Goal: Task Accomplishment & Management: Manage account settings

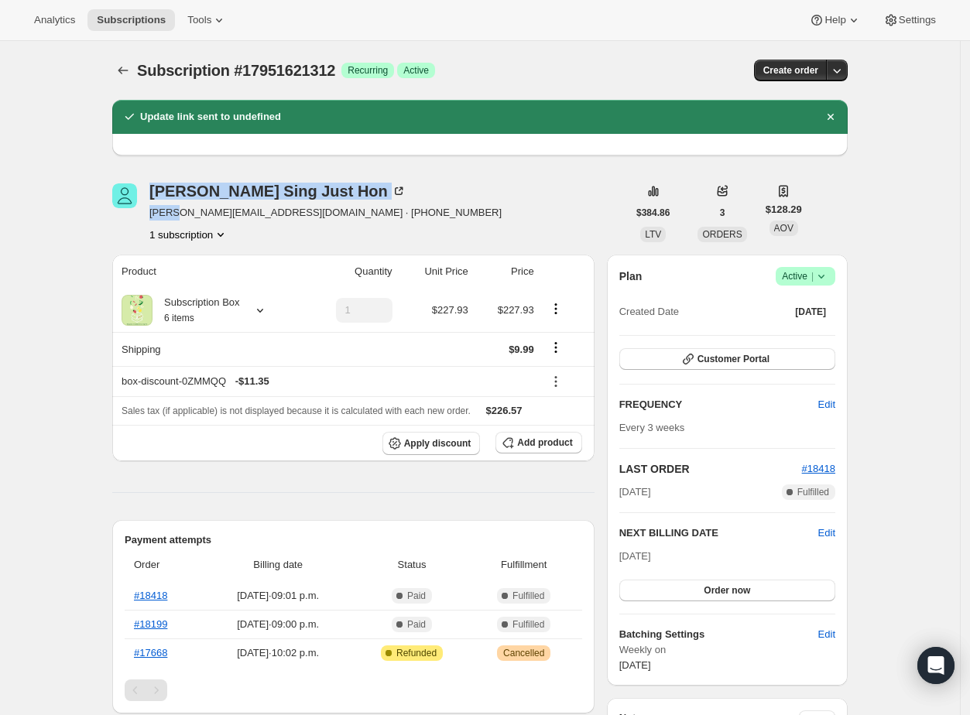
drag, startPoint x: 149, startPoint y: 214, endPoint x: 174, endPoint y: 217, distance: 25.7
click at [174, 217] on div "Cheuk Sing Just Hon justin.vy.1203@gmail.com · +14165694884 1 subscription" at bounding box center [369, 213] width 515 height 59
click at [276, 218] on span "[PERSON_NAME][EMAIL_ADDRESS][DOMAIN_NAME] · [PHONE_NUMBER]" at bounding box center [325, 212] width 352 height 15
drag, startPoint x: 276, startPoint y: 215, endPoint x: 152, endPoint y: 207, distance: 125.0
click at [152, 207] on div "Cheuk Sing Just Hon justin.vy.1203@gmail.com · +14165694884 1 subscription" at bounding box center [369, 213] width 515 height 59
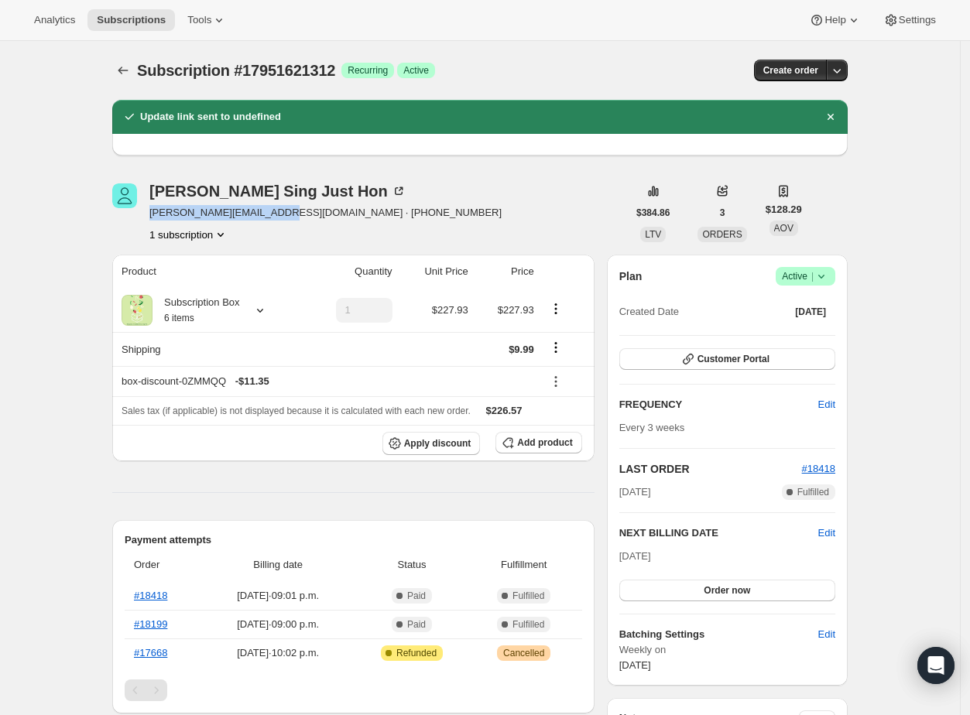
copy span "justin.vy.1203@gmail.com"
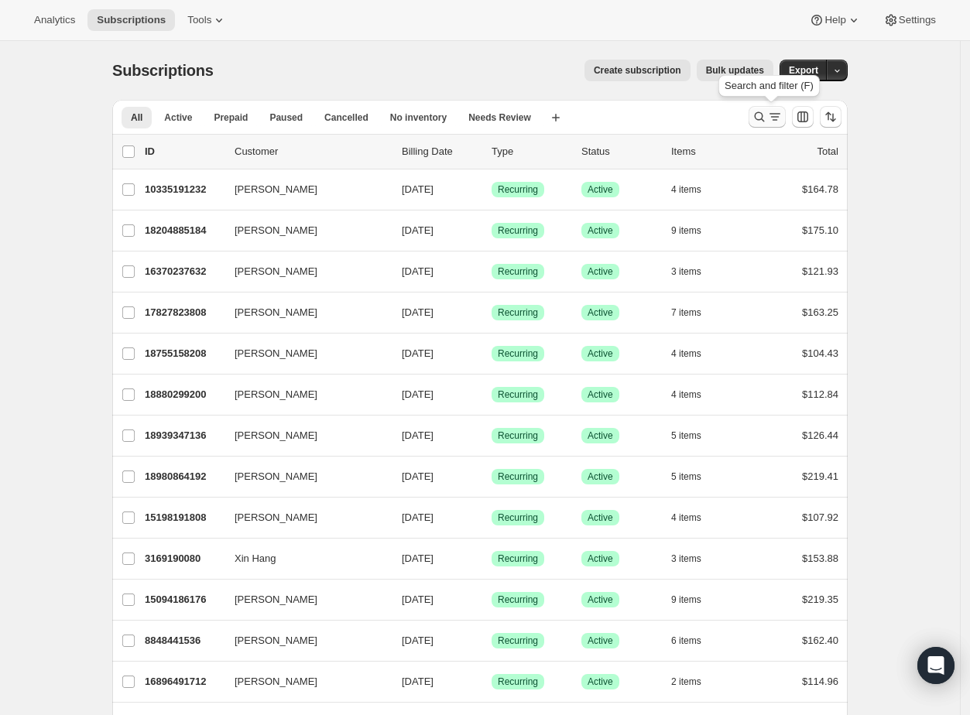
click at [759, 120] on icon "Search and filter results" at bounding box center [759, 116] width 15 height 15
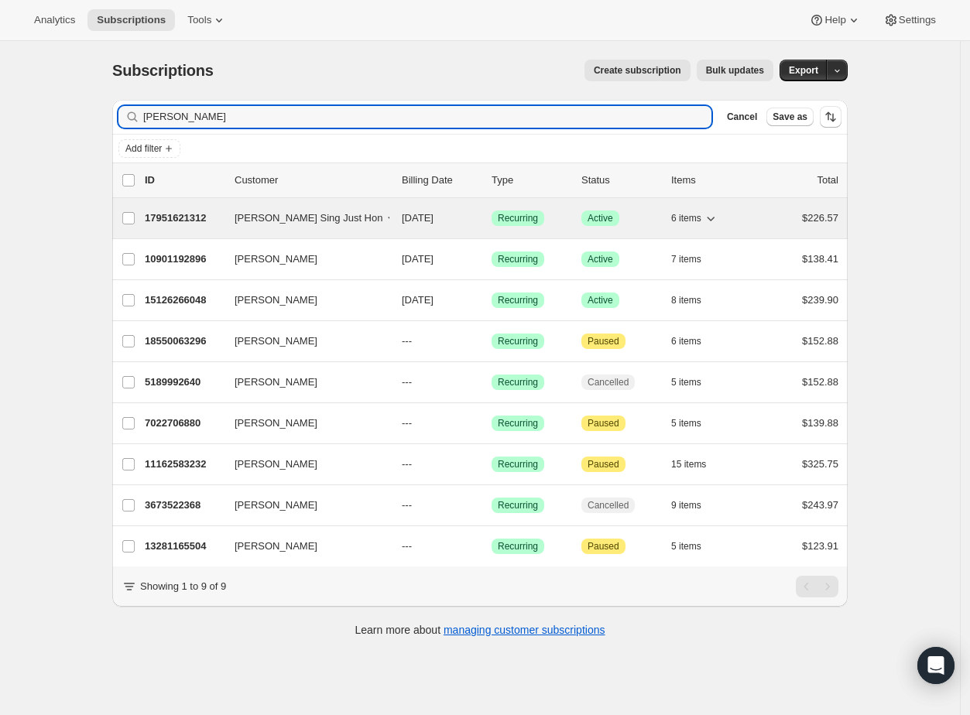
type input "[PERSON_NAME]"
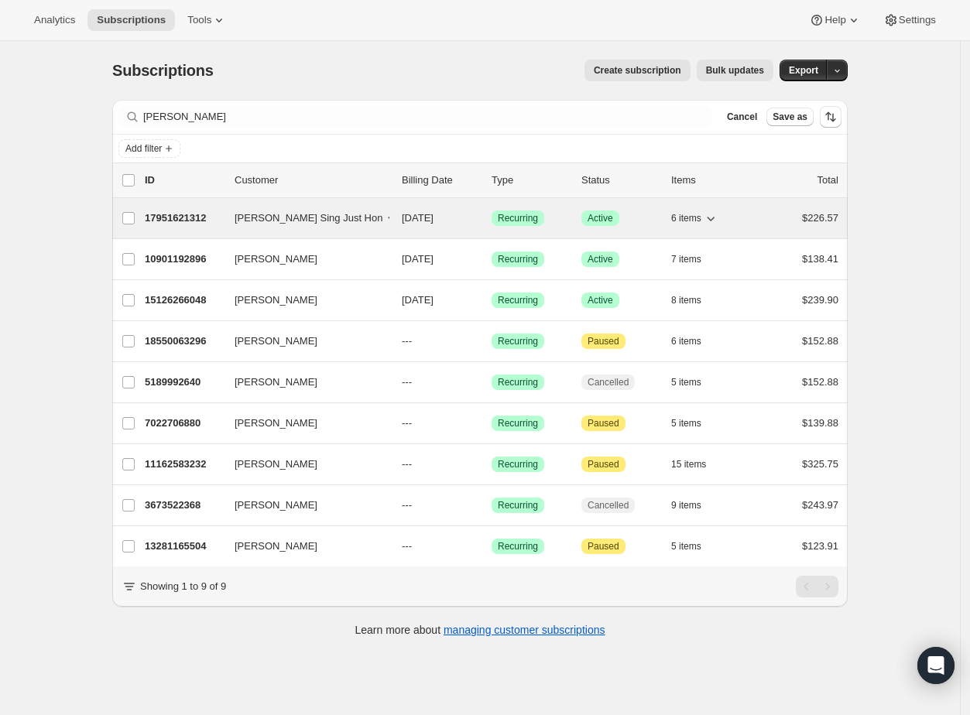
click at [178, 215] on p "17951621312" at bounding box center [183, 218] width 77 height 15
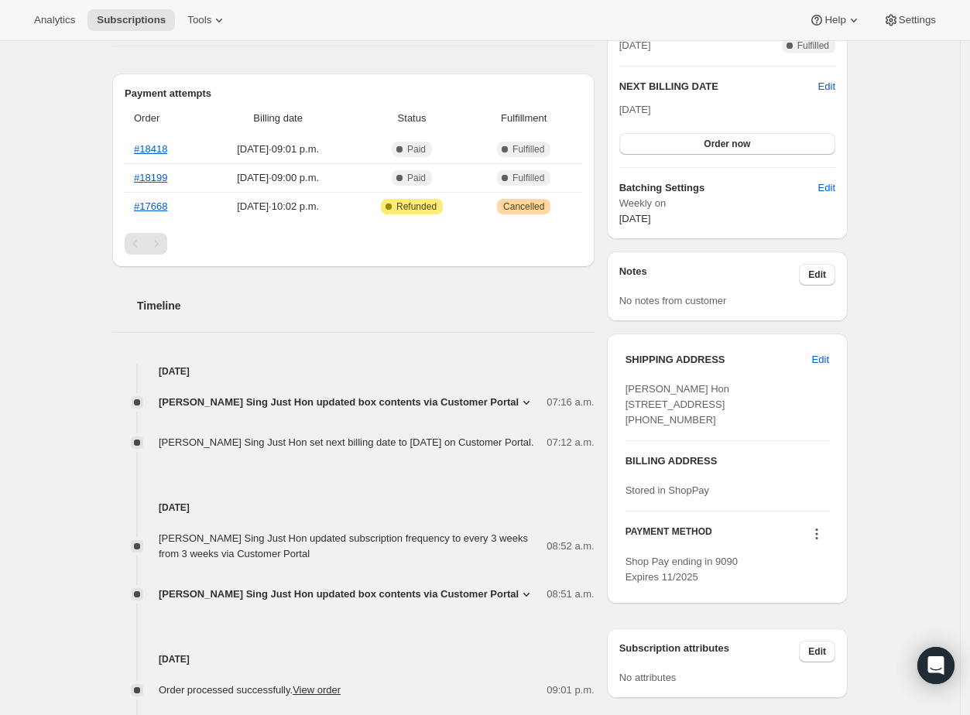
scroll to position [376, 0]
click at [820, 541] on icon at bounding box center [816, 533] width 15 height 15
click at [873, 624] on span "Select payment method" at bounding box center [818, 620] width 108 height 15
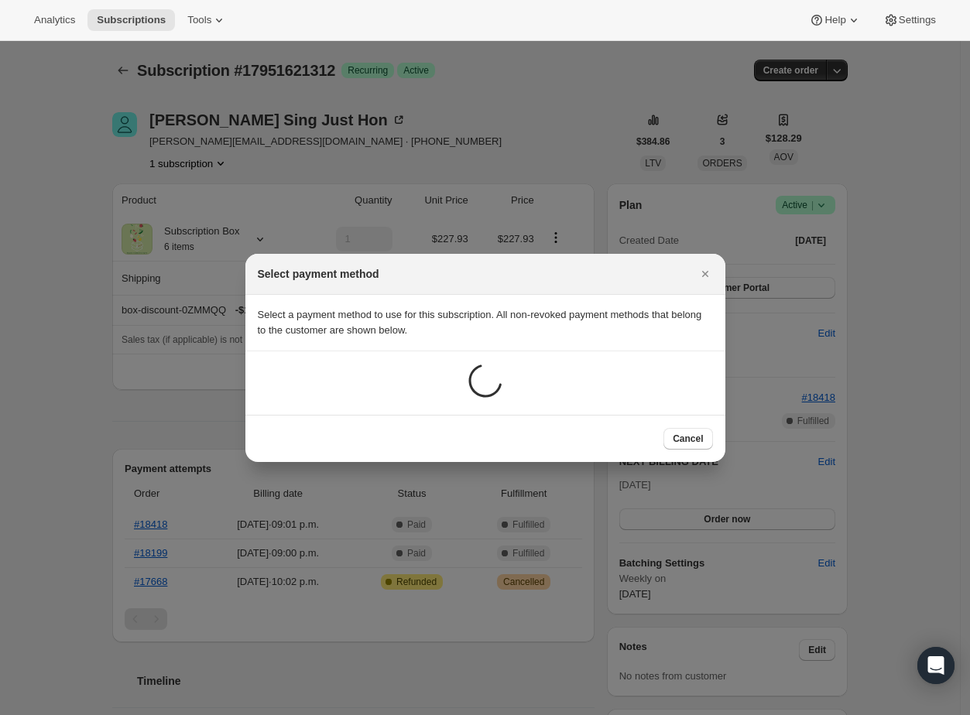
scroll to position [0, 0]
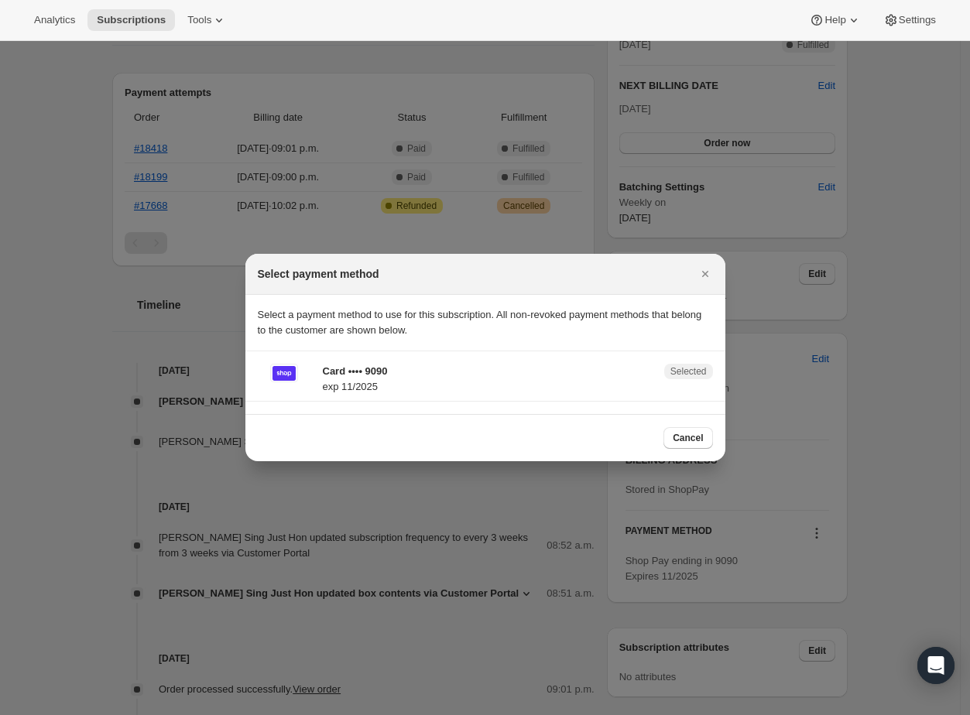
drag, startPoint x: 684, startPoint y: 377, endPoint x: 529, endPoint y: 375, distance: 154.9
click at [683, 377] on span "Selected" at bounding box center [689, 371] width 36 height 12
click at [387, 367] on p "Card •••• 9090" at bounding box center [489, 371] width 332 height 15
click at [349, 379] on p "exp 11/2025" at bounding box center [489, 386] width 332 height 15
click at [321, 383] on div "Card •••• 9090 exp 11/2025" at bounding box center [487, 382] width 335 height 37
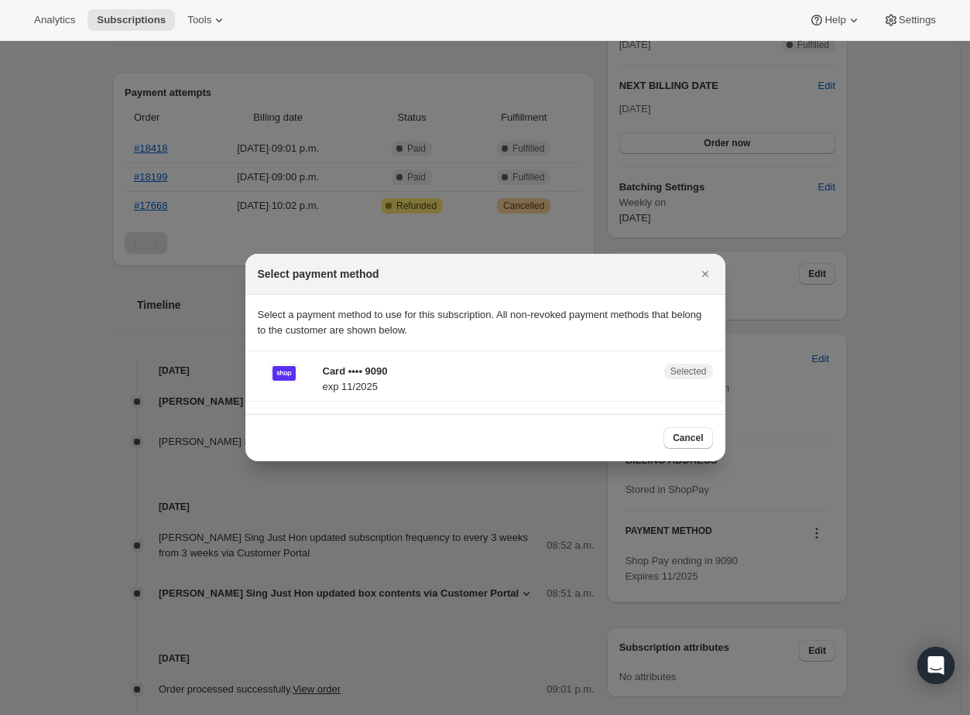
click at [458, 386] on p "exp 11/2025" at bounding box center [489, 386] width 332 height 15
click at [360, 358] on section "Card •••• 9090 exp 11/2025 Selected" at bounding box center [485, 383] width 480 height 63
click at [374, 378] on p "Card •••• 9090" at bounding box center [489, 371] width 332 height 15
click at [389, 396] on div "Card •••• 9090 exp 11/2025" at bounding box center [487, 382] width 335 height 37
click at [295, 378] on span ":rek:" at bounding box center [284, 373] width 28 height 19
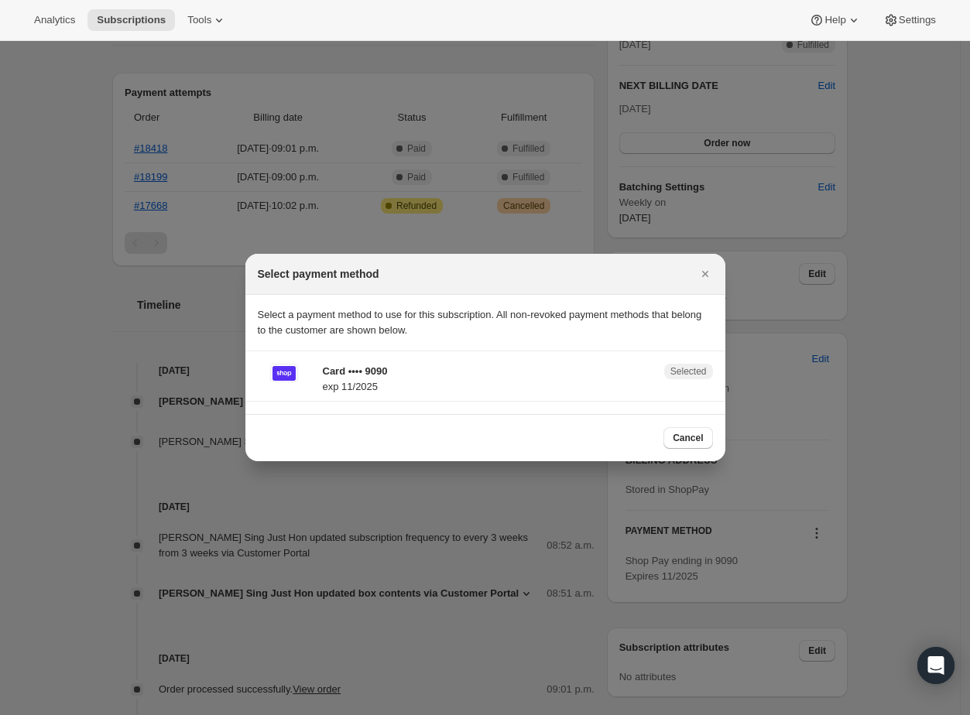
click at [282, 377] on icon ":rek:" at bounding box center [284, 373] width 22 height 13
drag, startPoint x: 297, startPoint y: 309, endPoint x: 306, endPoint y: 320, distance: 14.3
click at [300, 312] on p "Select a payment method to use for this subscription. All non-revoked payment m…" at bounding box center [485, 322] width 455 height 31
drag, startPoint x: 360, startPoint y: 326, endPoint x: 383, endPoint y: 328, distance: 22.5
click at [383, 328] on p "Select a payment method to use for this subscription. All non-revoked payment m…" at bounding box center [485, 322] width 455 height 31
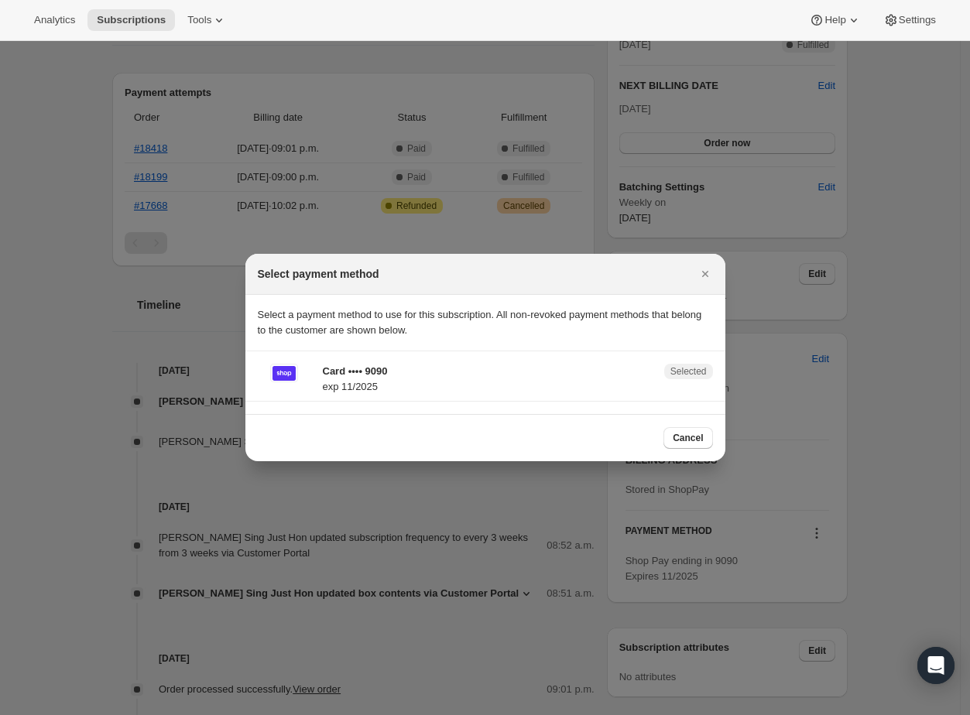
click at [383, 331] on p "Select a payment method to use for this subscription. All non-revoked payment m…" at bounding box center [485, 322] width 455 height 31
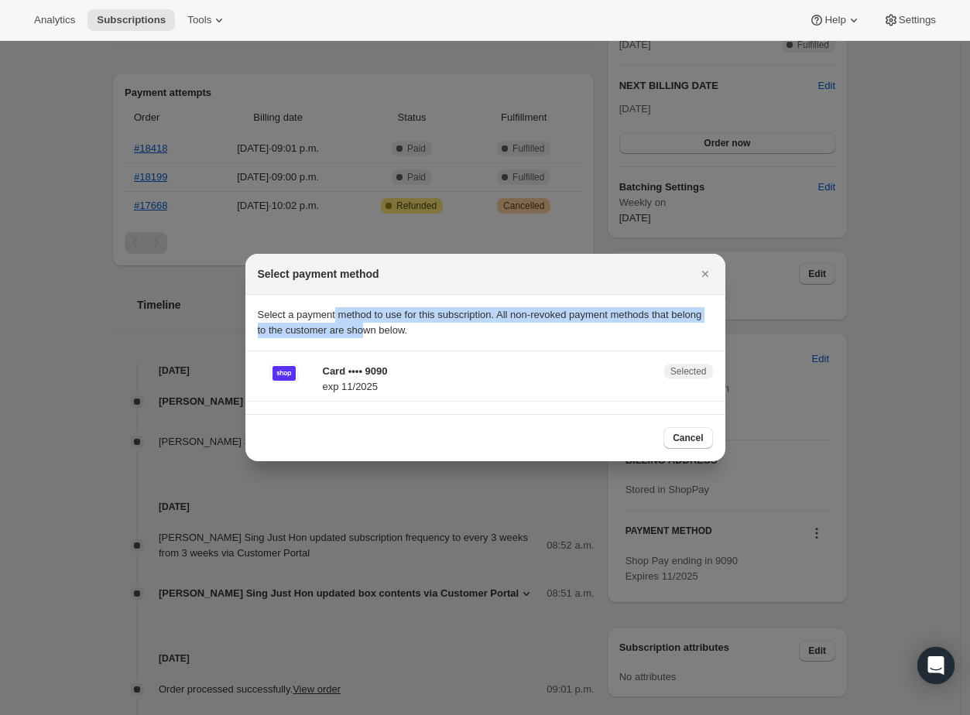
drag, startPoint x: 396, startPoint y: 332, endPoint x: 338, endPoint y: 311, distance: 61.7
click at [338, 311] on p "Select a payment method to use for this subscription. All non-revoked payment m…" at bounding box center [485, 322] width 455 height 31
click at [338, 312] on p "Select a payment method to use for this subscription. All non-revoked payment m…" at bounding box center [485, 322] width 455 height 31
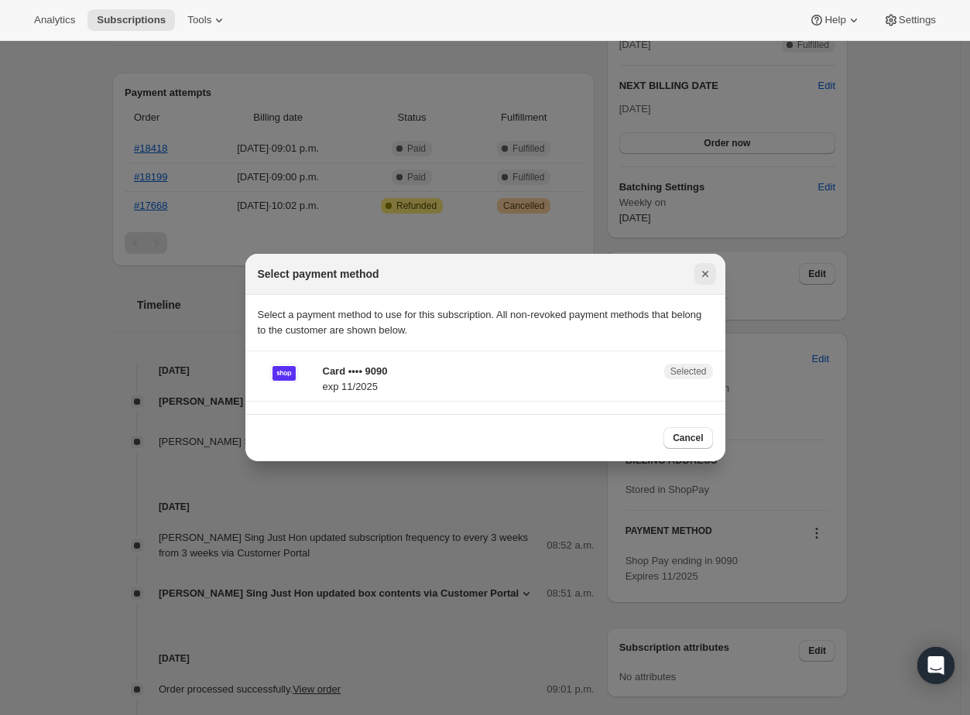
click at [699, 275] on icon "Close" at bounding box center [705, 273] width 15 height 15
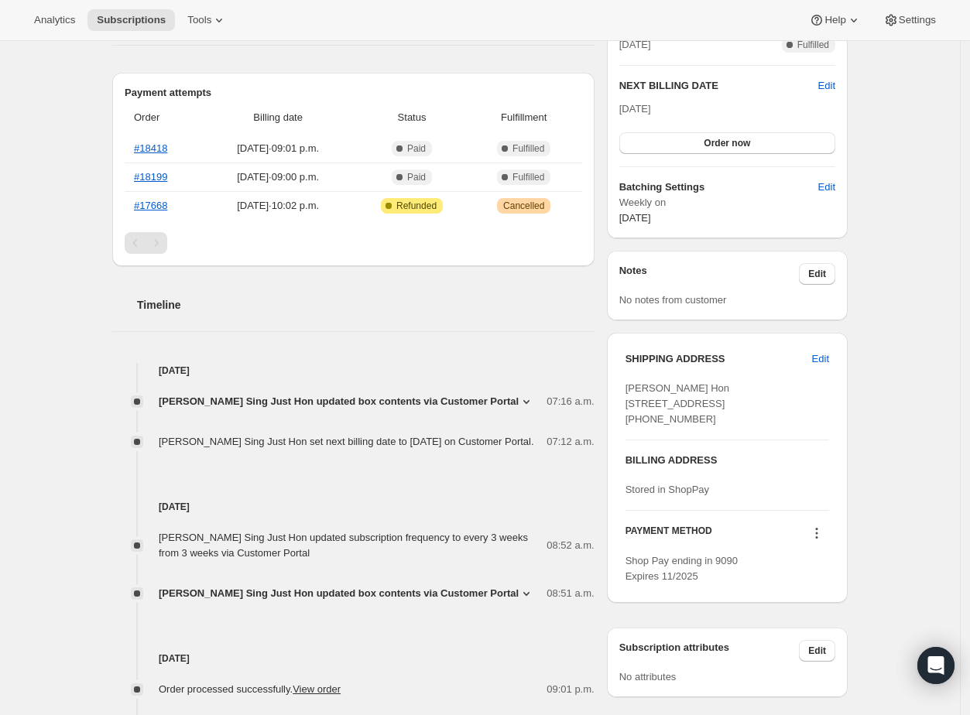
scroll to position [407, 0]
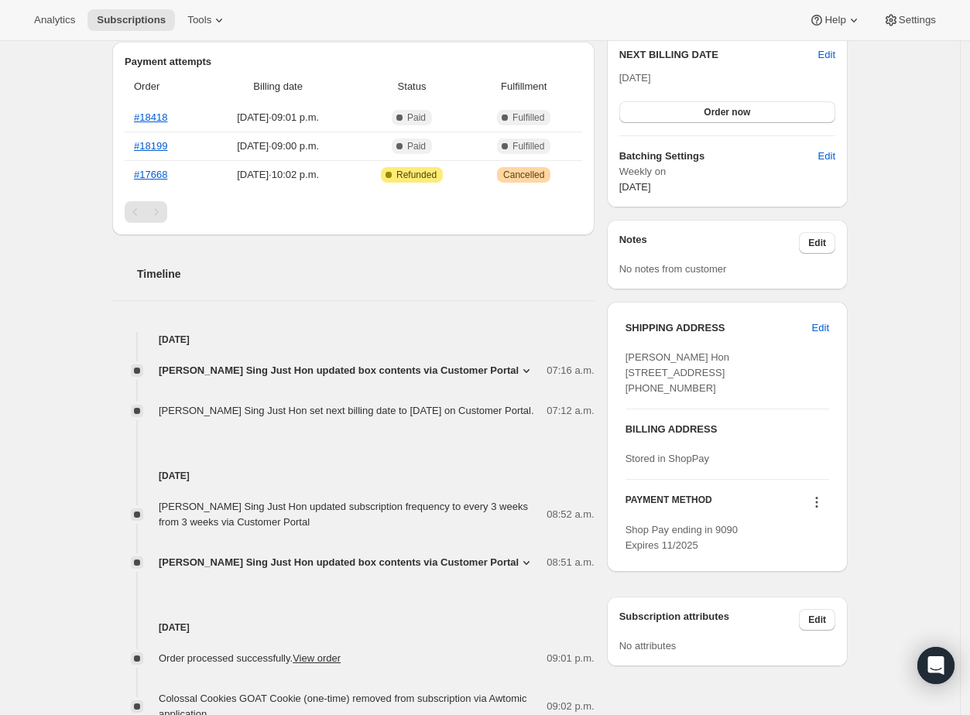
click at [829, 511] on button at bounding box center [817, 502] width 25 height 17
click at [853, 618] on span "Add credit card" at bounding box center [818, 616] width 108 height 15
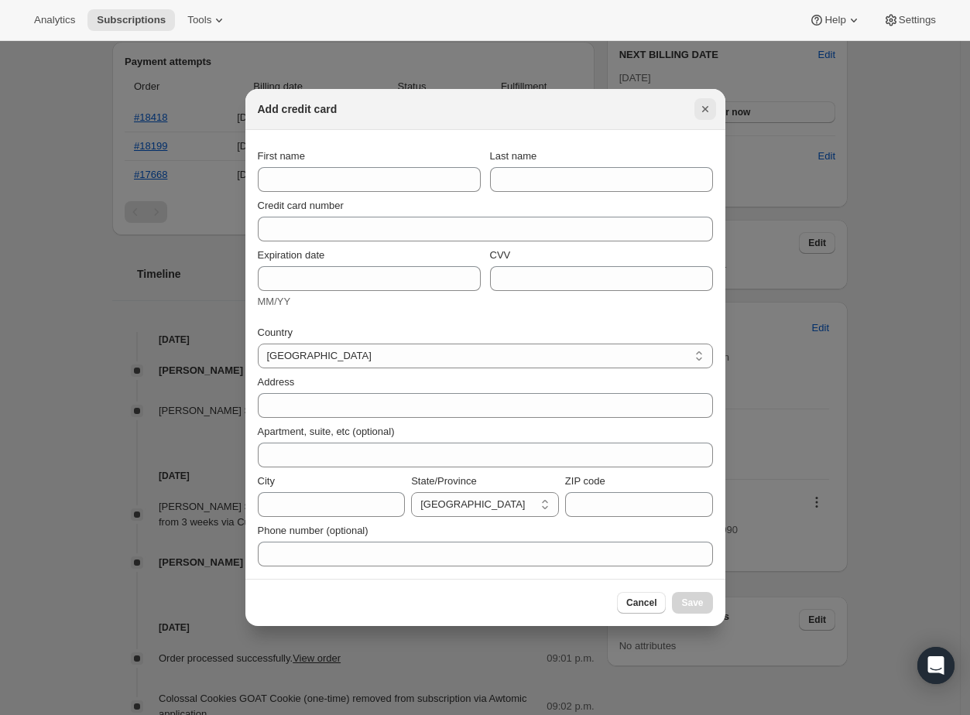
click at [707, 107] on icon "Close" at bounding box center [705, 109] width 6 height 6
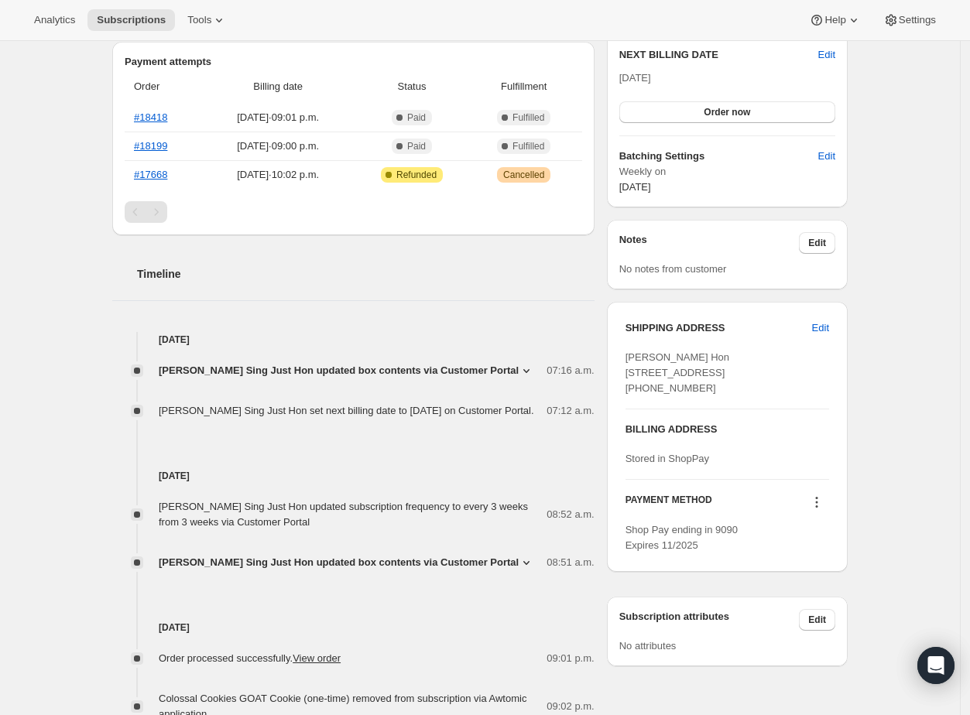
click at [836, 534] on div "SHIPPING ADDRESS Edit [PERSON_NAME] Hon [STREET_ADDRESS] [PHONE_NUMBER] BILLING…" at bounding box center [727, 437] width 241 height 270
click at [825, 510] on icon at bounding box center [816, 502] width 15 height 15
click at [664, 551] on span "Shop Pay ending in 9090 Expires 11/2025" at bounding box center [682, 537] width 112 height 27
click at [681, 551] on span "Shop Pay ending in 9090 Expires 11/2025" at bounding box center [682, 537] width 112 height 27
click at [819, 510] on icon at bounding box center [816, 502] width 15 height 15
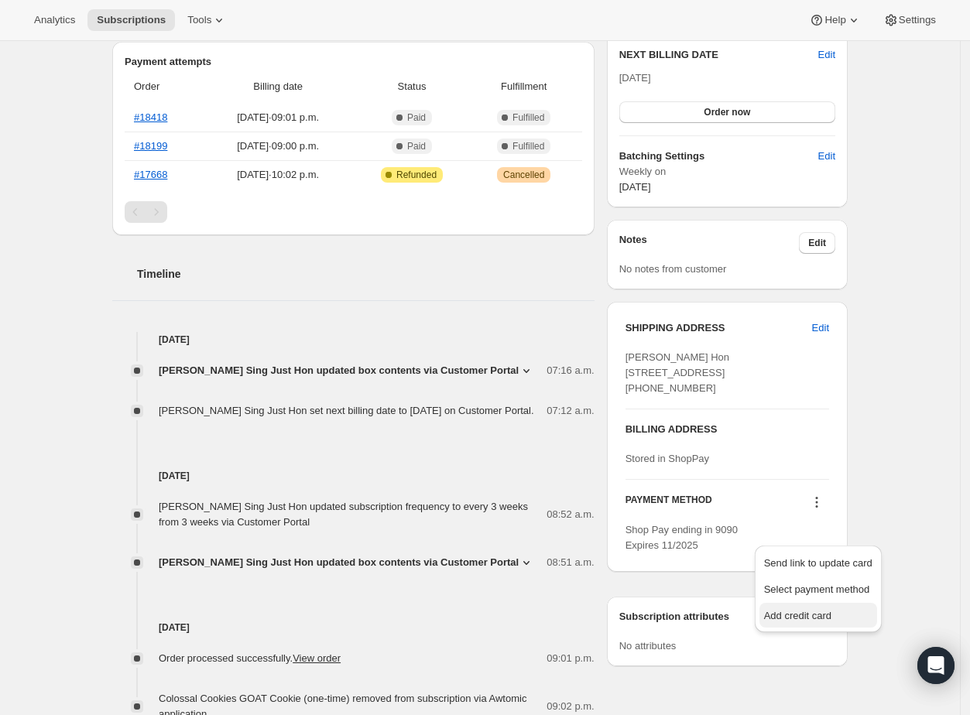
click at [850, 617] on span "Add credit card" at bounding box center [818, 616] width 108 height 15
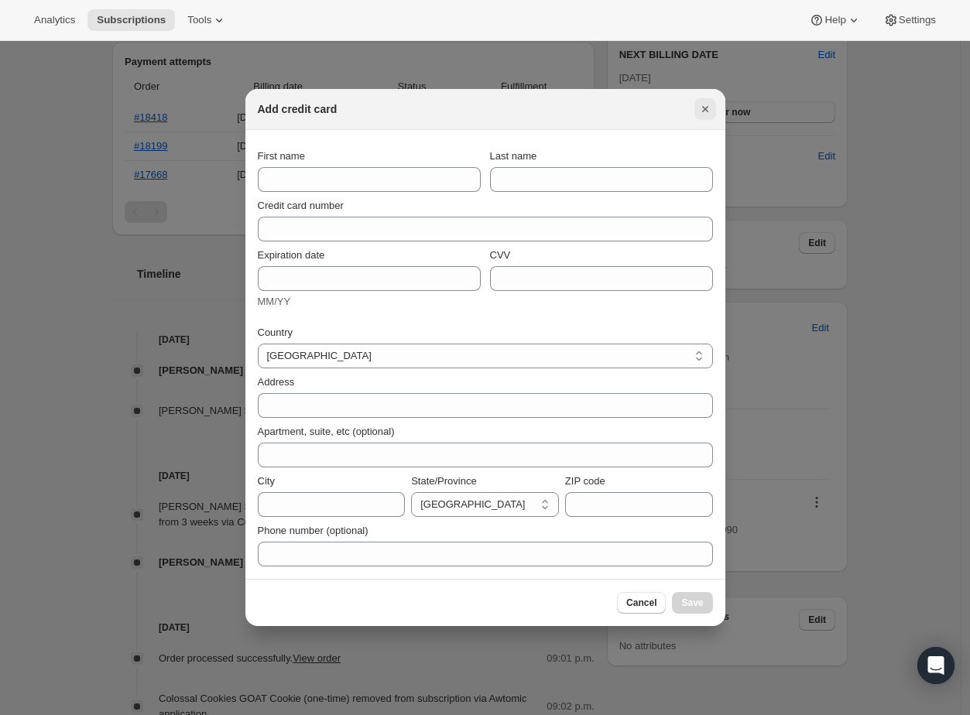
click at [708, 103] on icon "Close" at bounding box center [705, 108] width 15 height 15
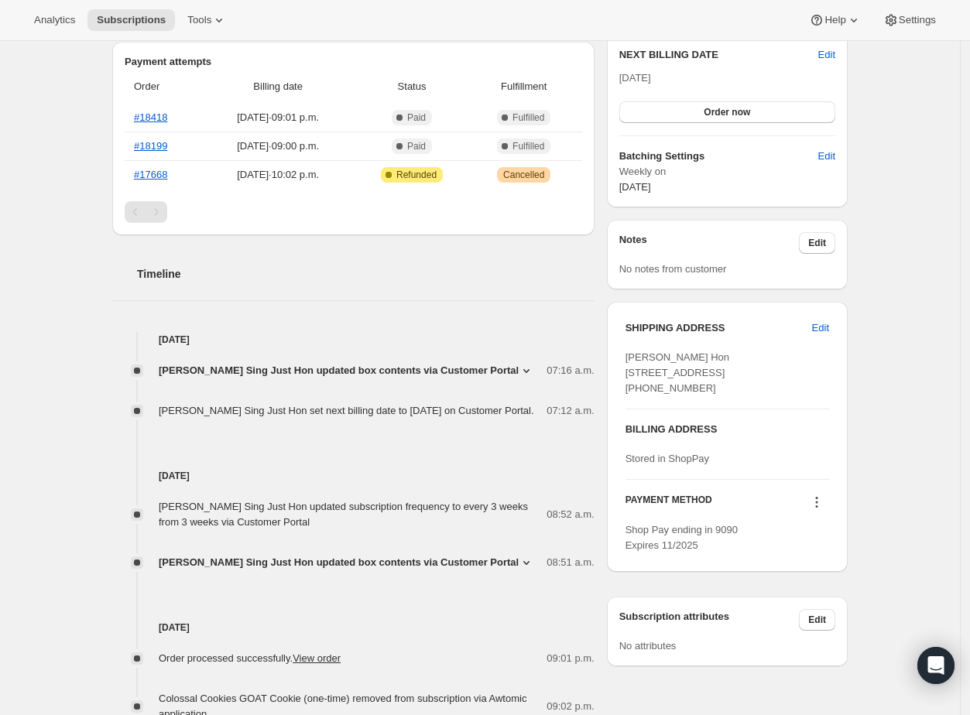
drag, startPoint x: 923, startPoint y: 430, endPoint x: 902, endPoint y: 424, distance: 21.8
click at [923, 430] on div "Subscription #17951621312. This page is ready Subscription #17951621312 Success…" at bounding box center [480, 397] width 960 height 1527
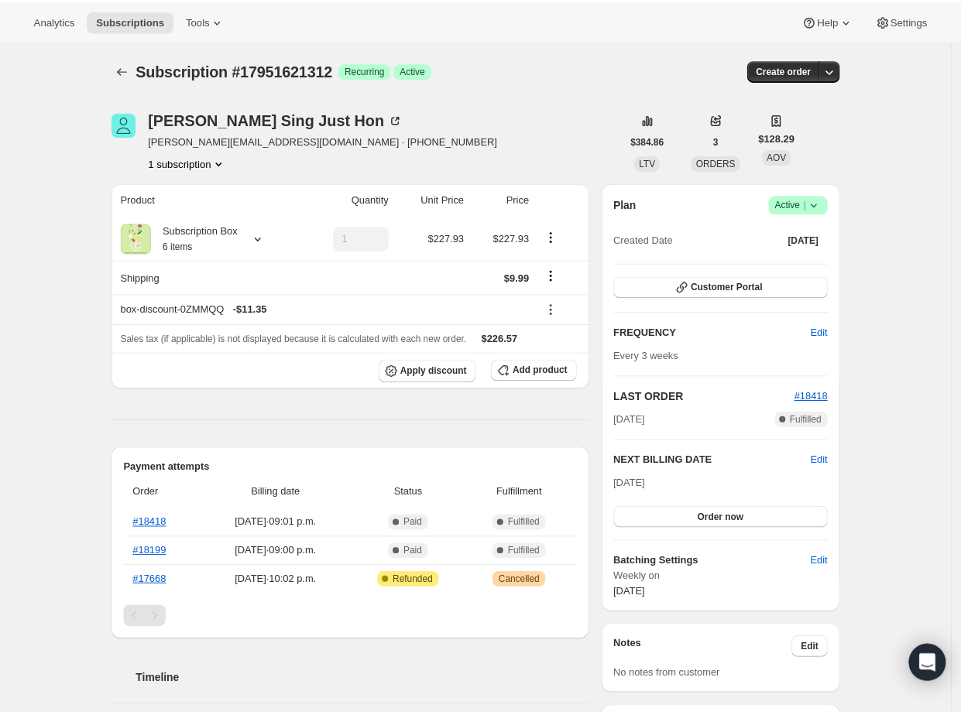
scroll to position [0, 0]
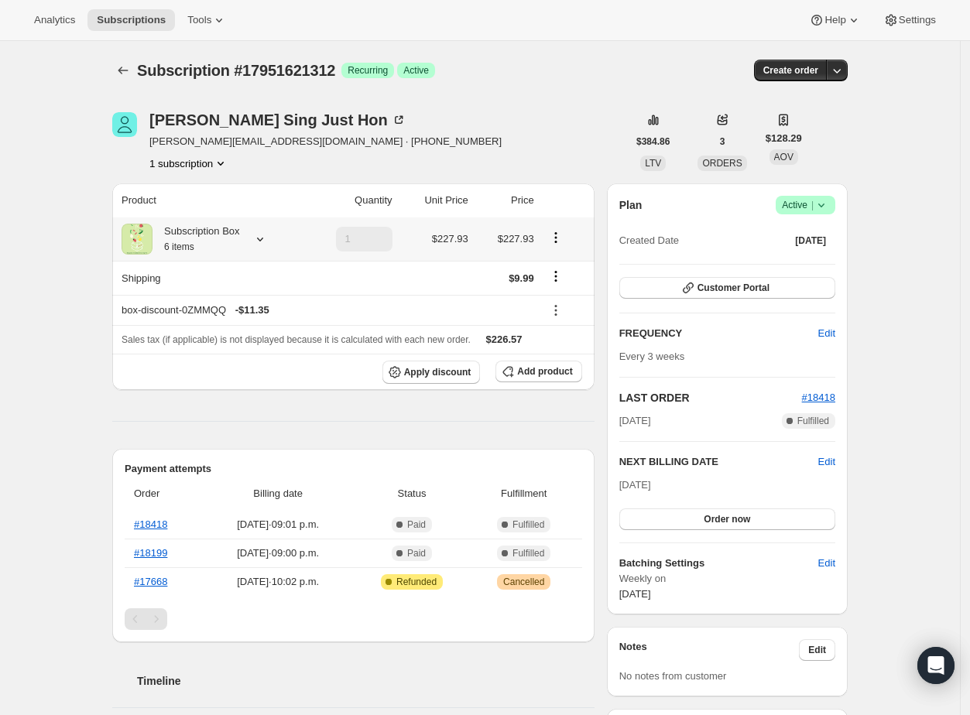
click at [266, 244] on icon at bounding box center [259, 239] width 15 height 15
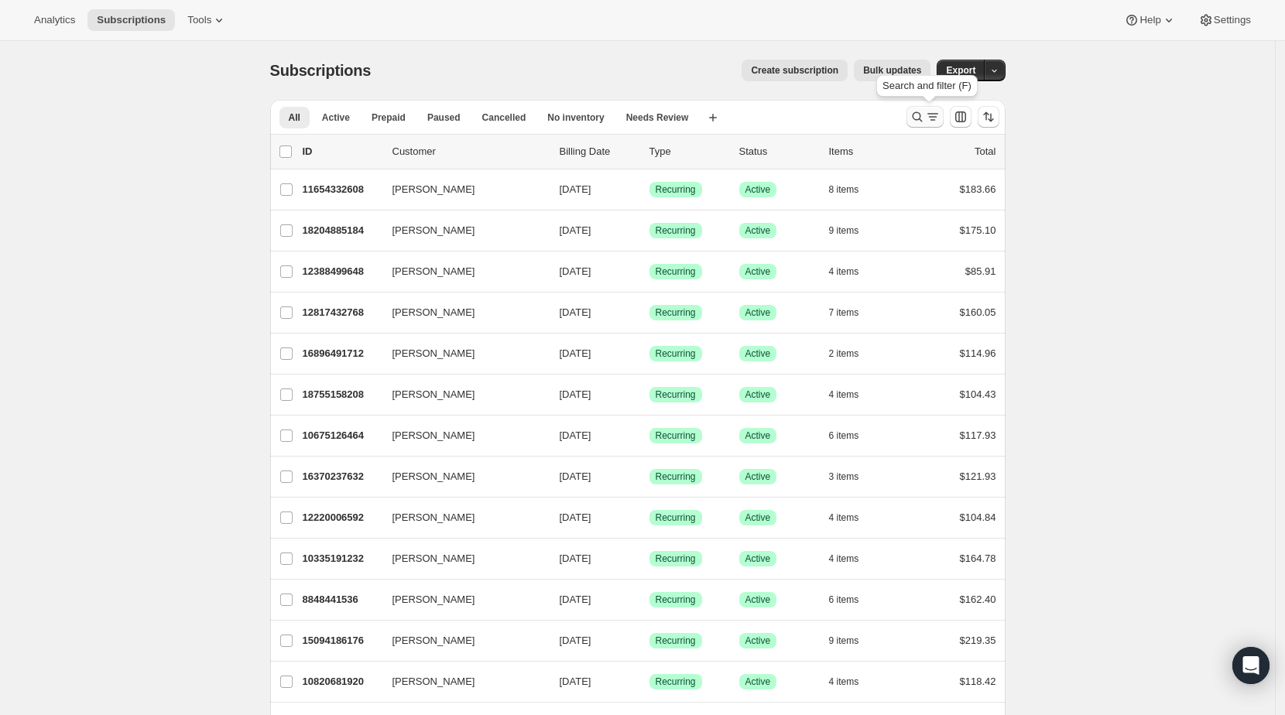
click at [915, 121] on icon "Search and filter results" at bounding box center [917, 116] width 15 height 15
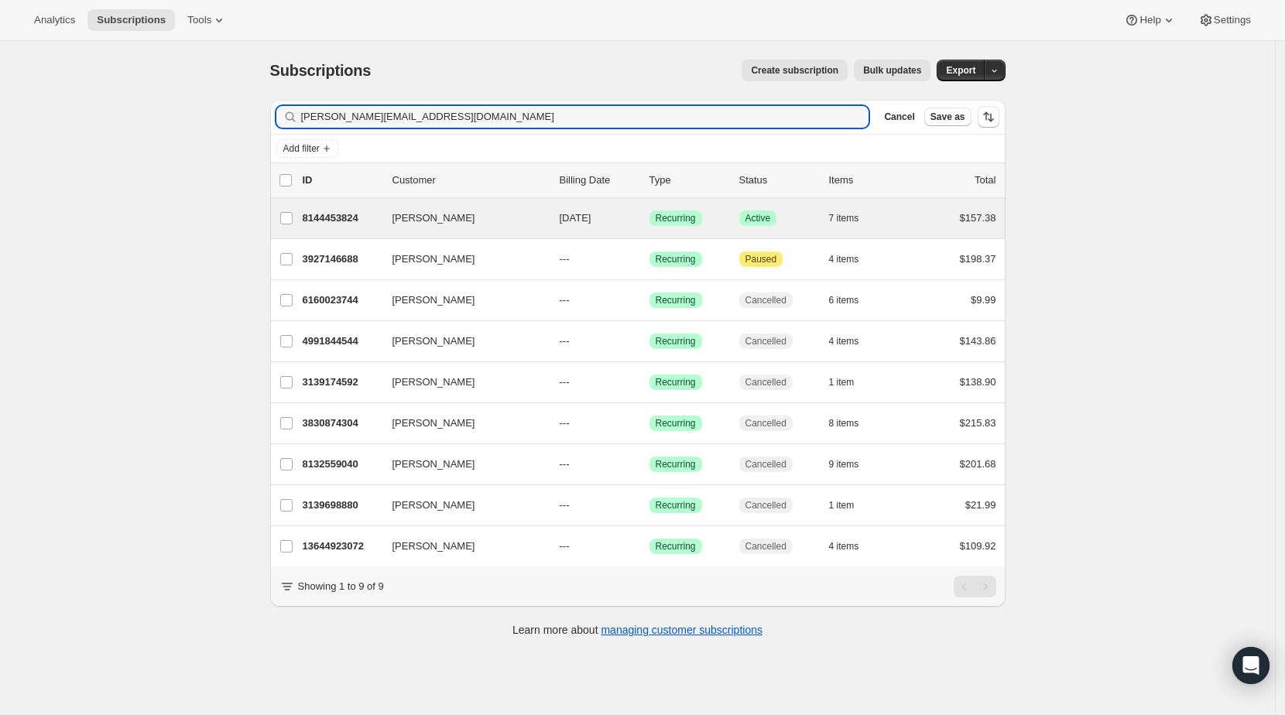
type input "tim@spatulafoods.com"
click at [344, 230] on div "Tim Lee 8144453824 Tim Lee 10/05/2025 Success Recurring Success Active 7 items …" at bounding box center [638, 218] width 736 height 40
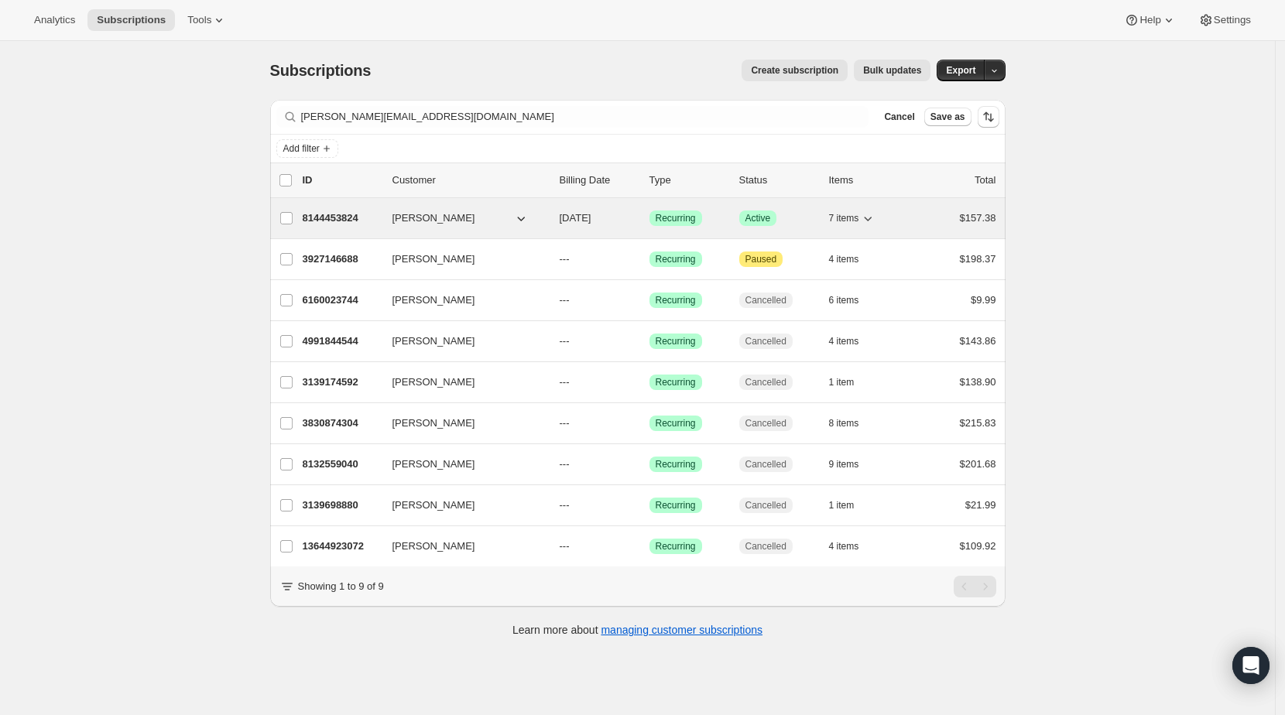
click at [345, 220] on p "8144453824" at bounding box center [341, 218] width 77 height 15
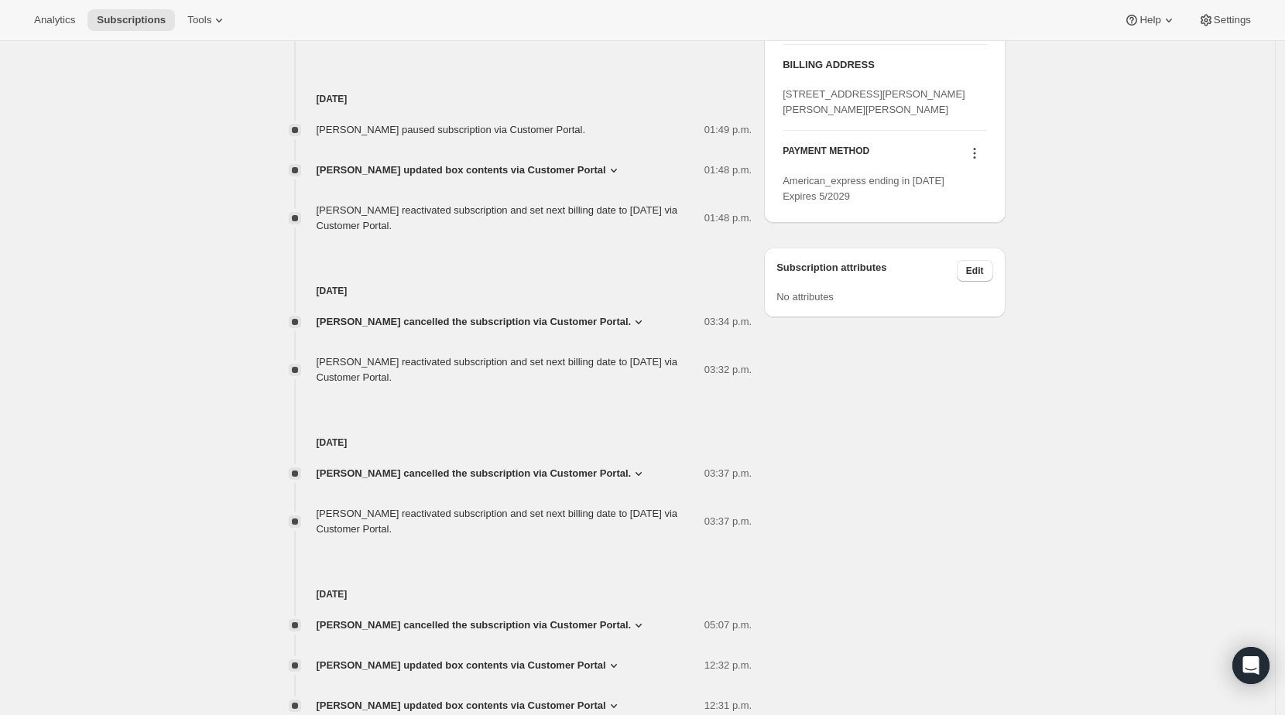
scroll to position [527, 0]
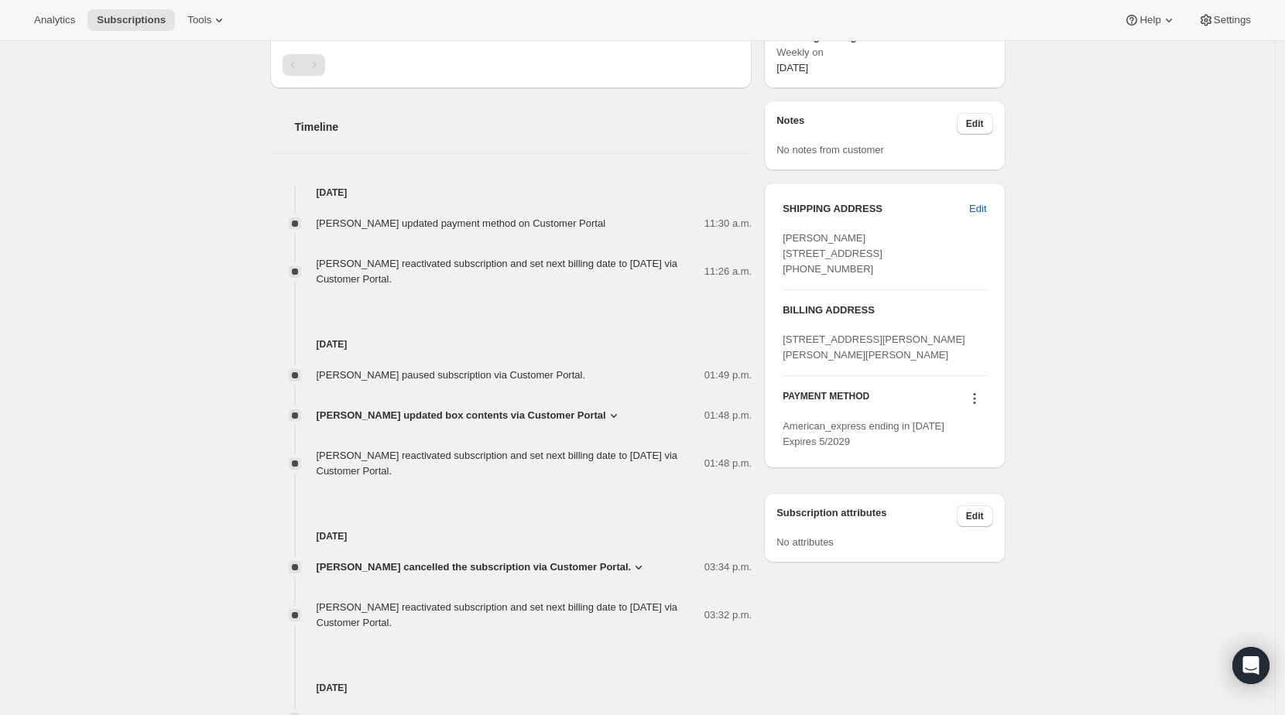
click at [976, 407] on icon at bounding box center [974, 398] width 15 height 15
click at [1022, 490] on span "Send link to update card" at bounding box center [975, 491] width 108 height 12
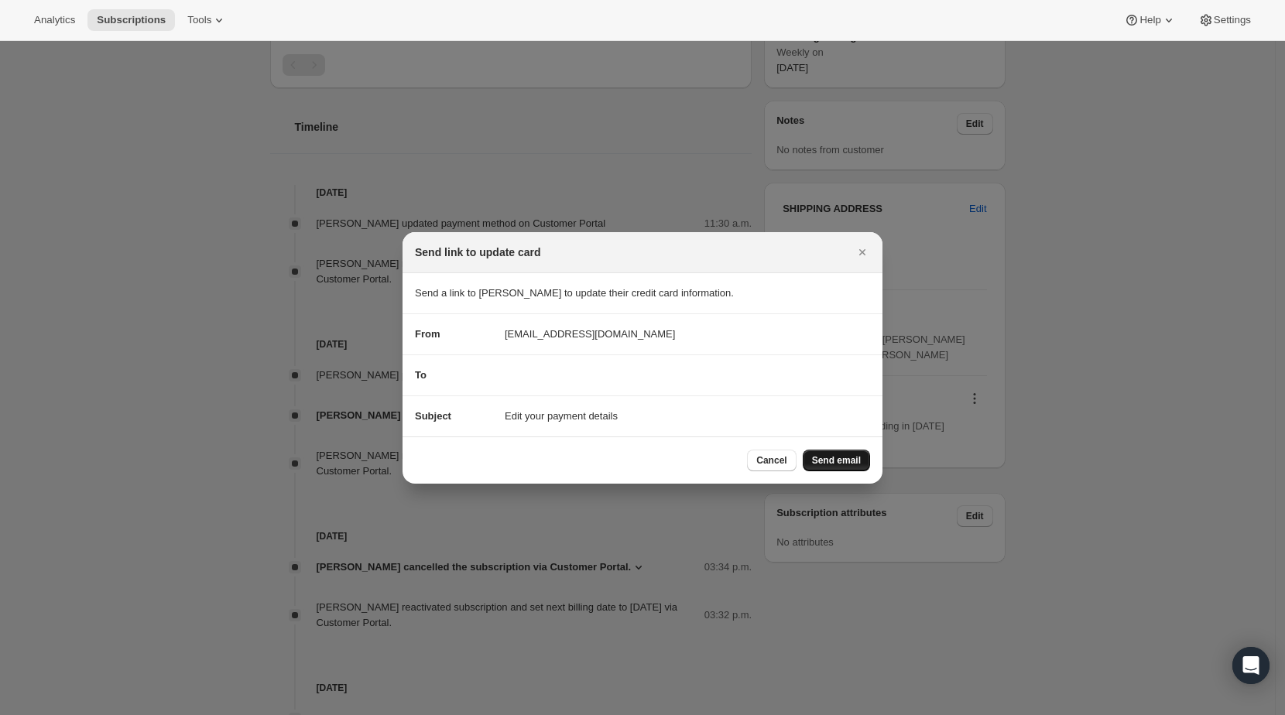
click at [864, 462] on button "Send email" at bounding box center [836, 461] width 67 height 22
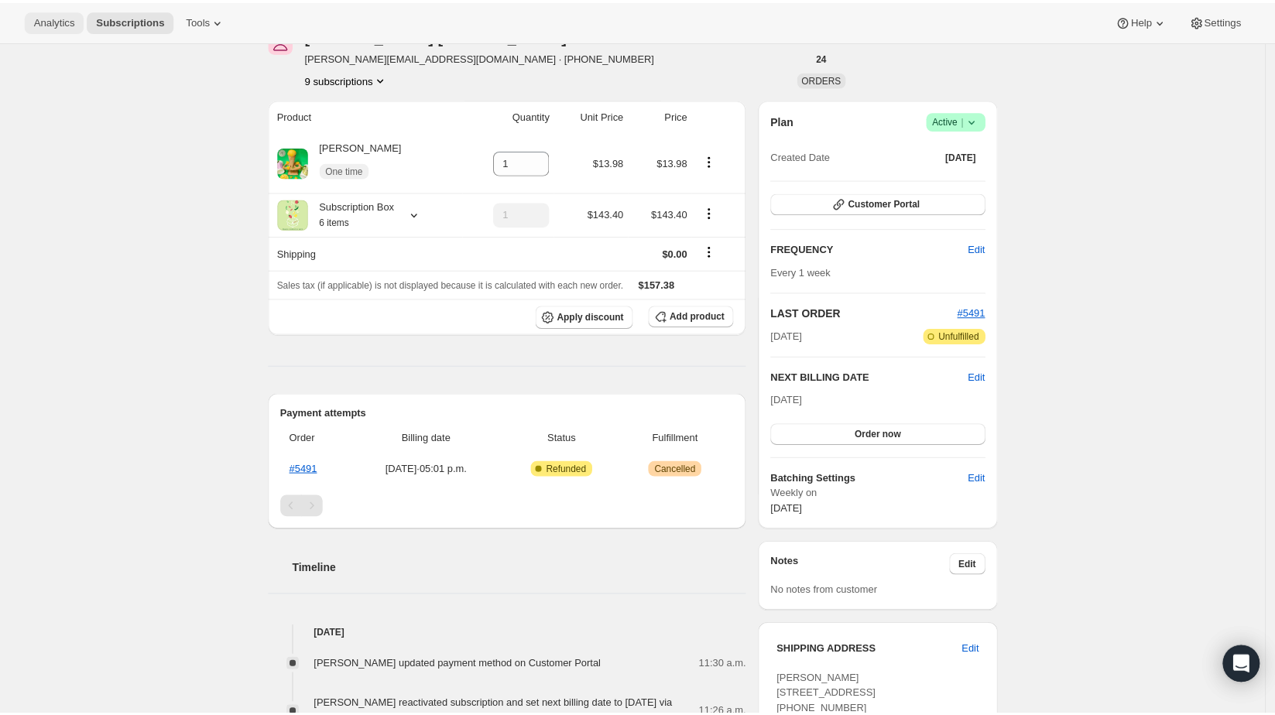
scroll to position [0, 0]
